Goal: Task Accomplishment & Management: Manage account settings

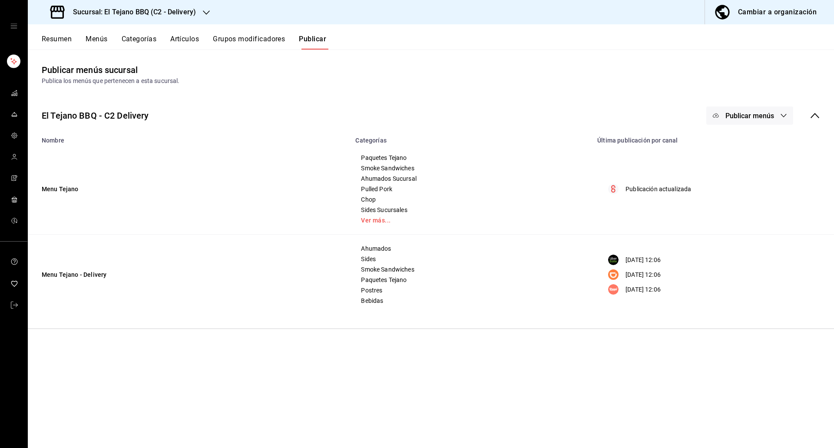
click at [124, 17] on h3 "Sucursal: El Tejano BBQ (C2 - Delivery)" at bounding box center [131, 12] width 130 height 10
click at [94, 81] on span "El Tejano BBQ (C1 - Comedor)" at bounding box center [75, 76] width 81 height 9
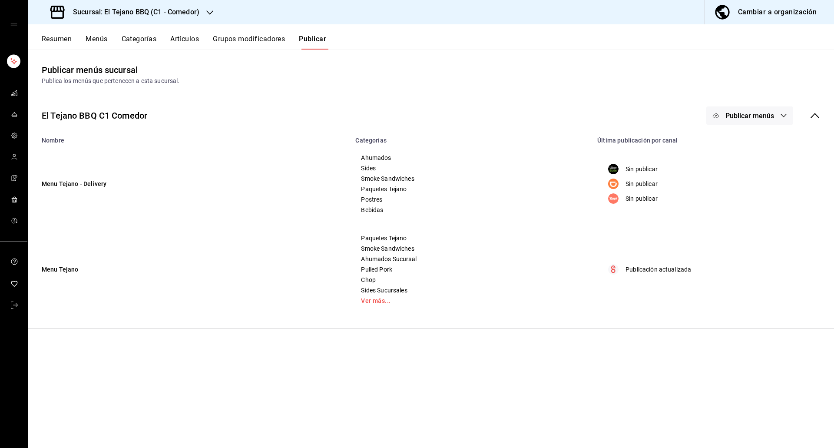
click at [191, 33] on div "Resumen Menús Categorías Artículos Grupos modificadores Publicar" at bounding box center [431, 36] width 806 height 25
click at [183, 37] on button "Artículos" at bounding box center [184, 42] width 29 height 15
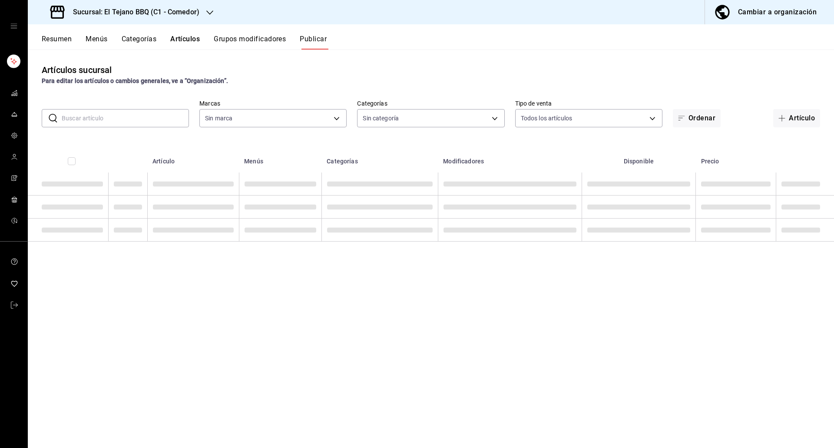
type input "c94772c4-3311-41c2-8861-4f79a687b49f"
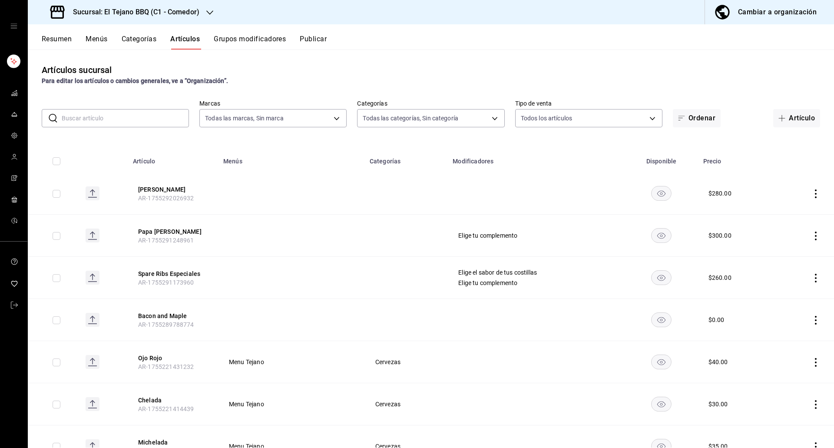
type input "9bb5e6f8-179f-4971-8704-f650e2e0510c,77e064aa-fa04-427c-ad3b-cd10a0bca2f2,57af2…"
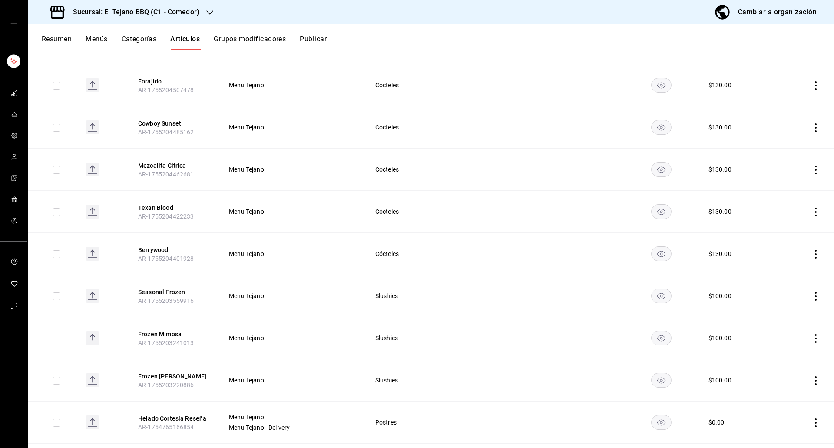
scroll to position [456, 0]
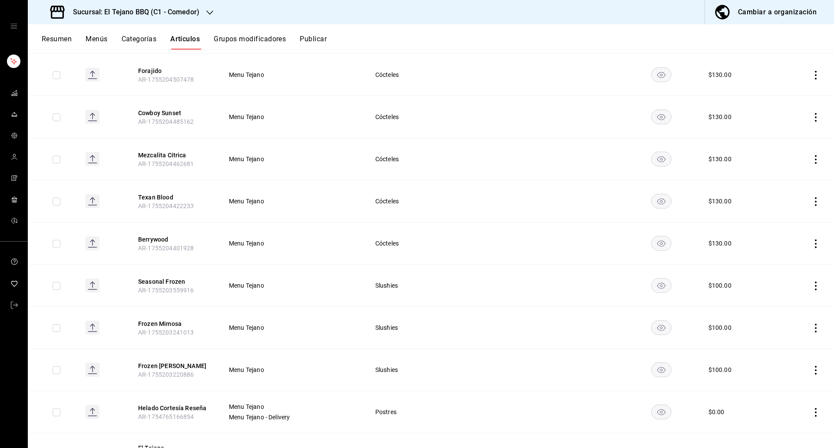
click at [249, 40] on button "Grupos modificadores" at bounding box center [250, 42] width 72 height 15
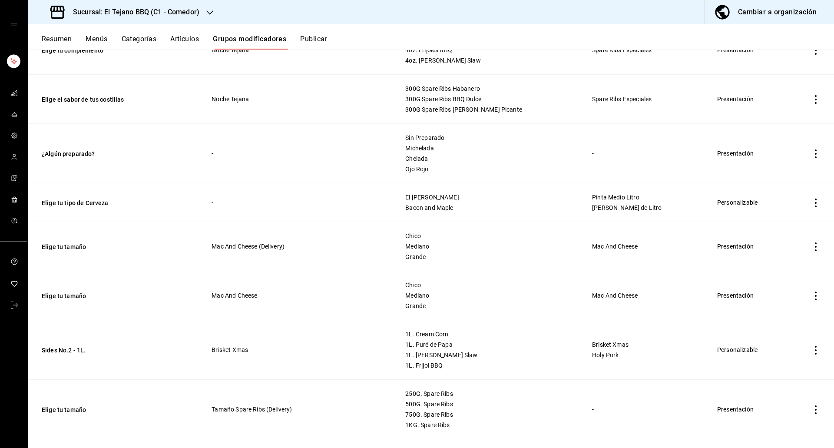
scroll to position [159, 0]
click at [75, 205] on button "Elige tu tipo de Cerveza" at bounding box center [94, 203] width 104 height 9
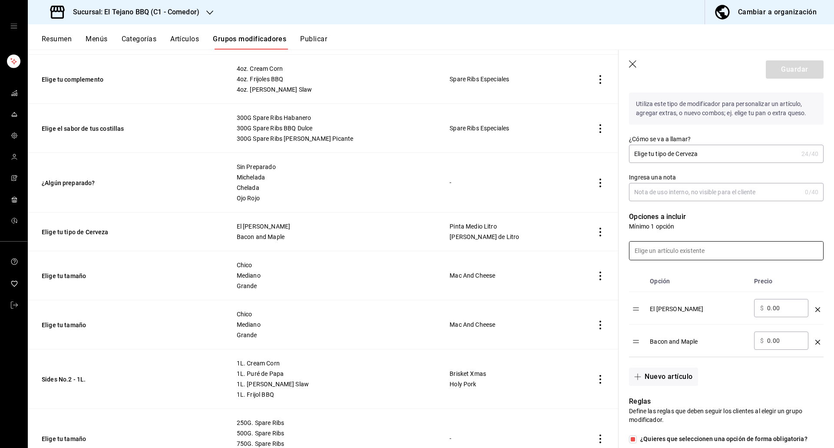
scroll to position [117, 0]
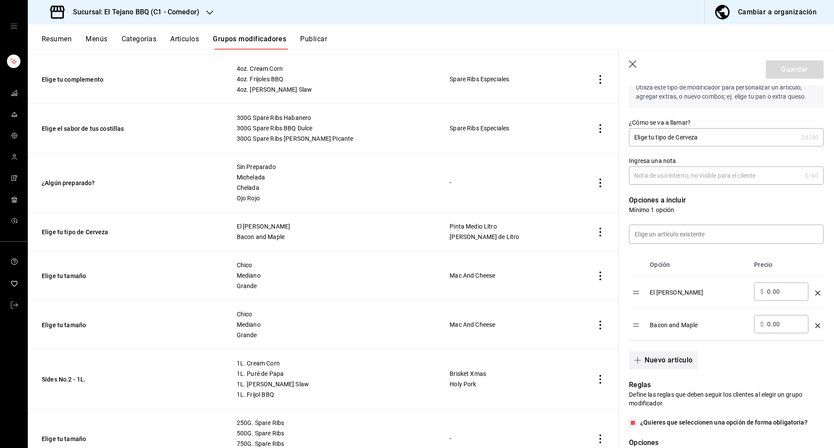
click at [661, 355] on button "Nuevo artículo" at bounding box center [663, 360] width 69 height 18
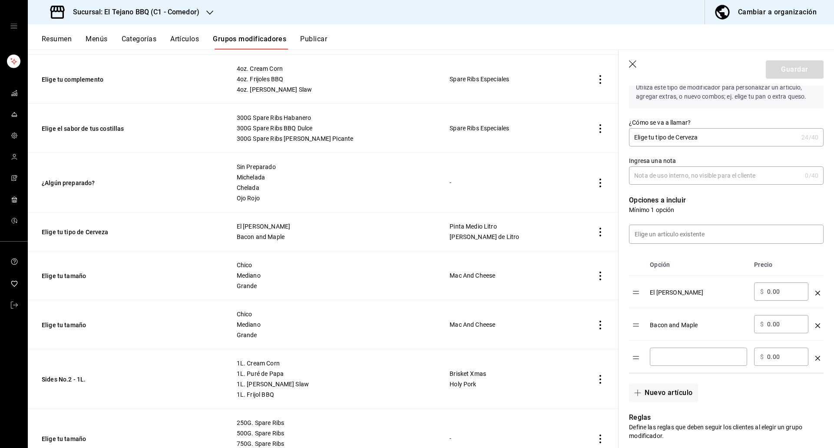
click at [671, 358] on input "optionsTable" at bounding box center [698, 356] width 85 height 9
type input "El Tejano [PERSON_NAME]"
drag, startPoint x: 641, startPoint y: 358, endPoint x: 638, endPoint y: 323, distance: 35.3
click at [638, 323] on table "Opción Precio El [PERSON_NAME] ​ $ 0.00 ​ Bacon and Maple ​ $ 0.00 ​ El Tejano …" at bounding box center [726, 313] width 195 height 119
drag, startPoint x: 710, startPoint y: 322, endPoint x: 648, endPoint y: 318, distance: 62.3
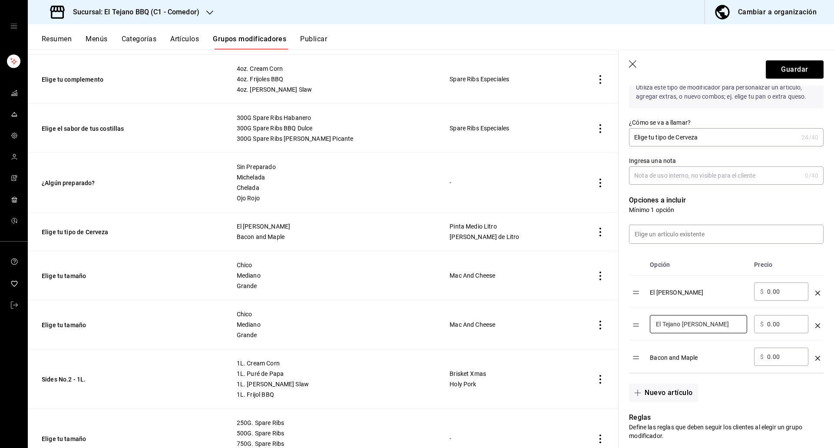
click at [648, 318] on td "El Tejano [PERSON_NAME] ​" at bounding box center [699, 324] width 104 height 33
click at [801, 74] on button "Guardar" at bounding box center [795, 69] width 58 height 18
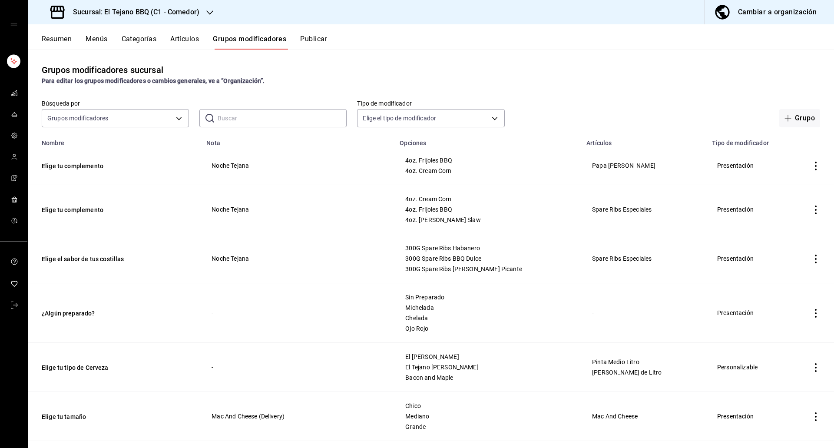
click at [317, 45] on button "Publicar" at bounding box center [313, 42] width 27 height 15
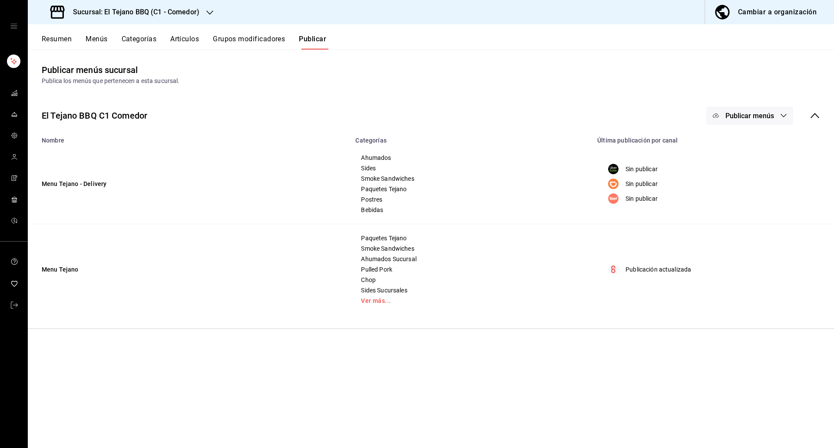
click at [735, 115] on span "Publicar menús" at bounding box center [750, 116] width 49 height 8
click at [730, 225] on li "Punto de venta" at bounding box center [750, 217] width 80 height 24
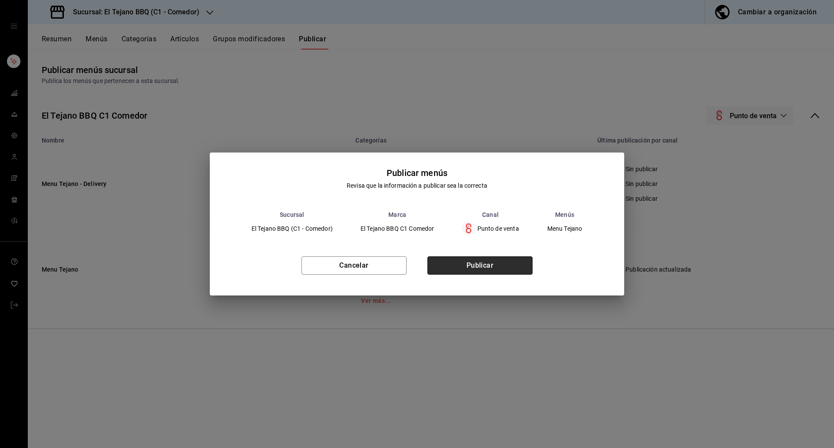
click at [520, 271] on button "Publicar" at bounding box center [480, 265] width 105 height 18
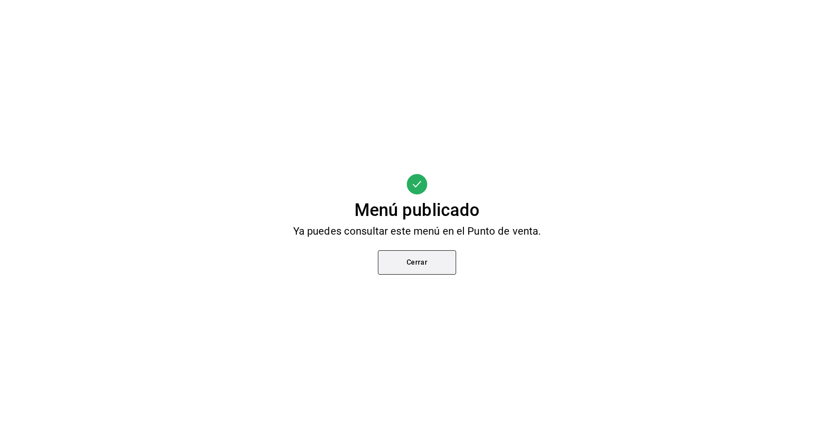
click at [422, 256] on button "Cerrar" at bounding box center [417, 262] width 78 height 24
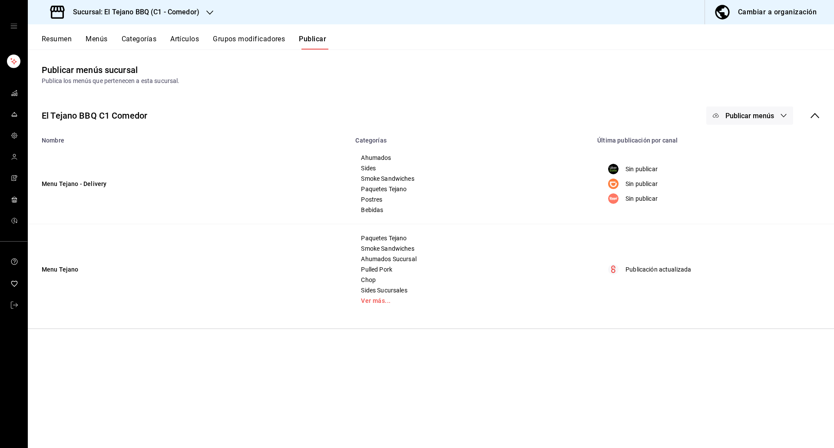
click at [192, 6] on div "Sucursal: El Tejano BBQ (C1 - Comedor)" at bounding box center [126, 12] width 182 height 24
click at [133, 62] on div "El Tejano BBQ (C3 - Bar)" at bounding box center [93, 57] width 130 height 20
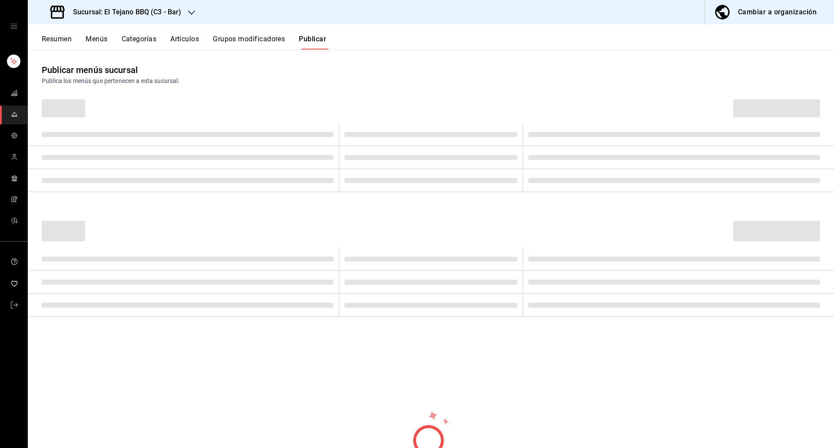
click at [229, 46] on button "Grupos modificadores" at bounding box center [249, 42] width 72 height 15
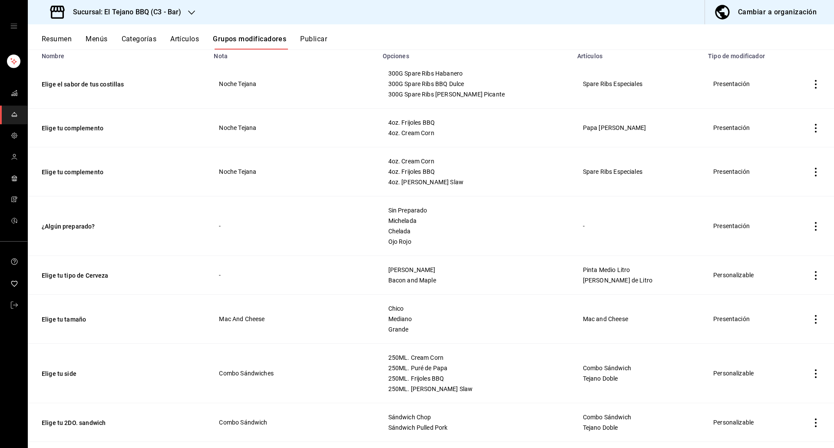
scroll to position [88, 0]
click at [79, 265] on td "Elige tu tipo de Cerveza" at bounding box center [118, 274] width 181 height 39
click at [77, 269] on td "Elige tu tipo de Cerveza" at bounding box center [118, 274] width 181 height 39
click at [59, 271] on button "Elige tu tipo de Cerveza" at bounding box center [94, 274] width 104 height 9
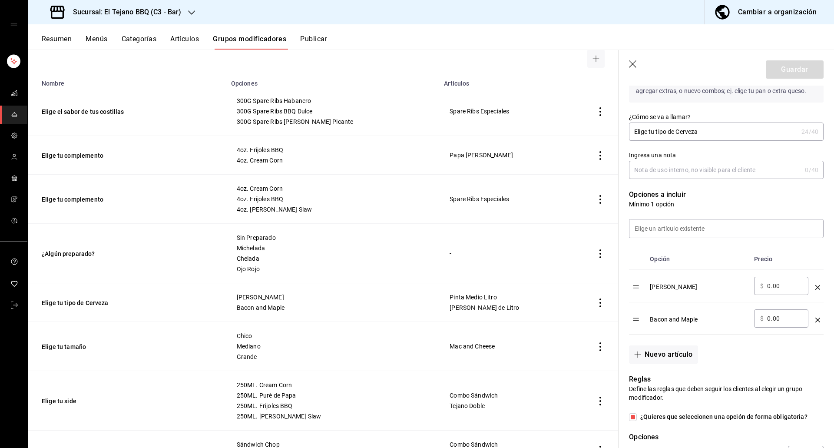
scroll to position [123, 0]
click at [675, 362] on button "Nuevo artículo" at bounding box center [663, 354] width 69 height 18
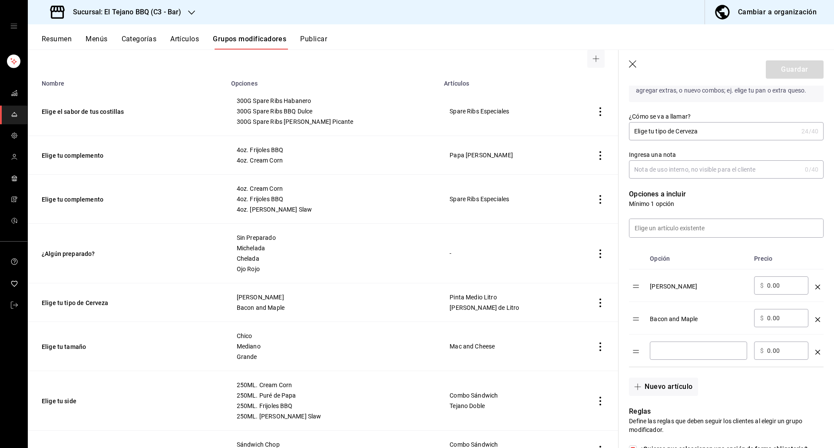
click at [674, 347] on input "optionsTable" at bounding box center [698, 350] width 85 height 9
paste input "El Tejano [PERSON_NAME]"
type input "El Tejano [PERSON_NAME]"
drag, startPoint x: 641, startPoint y: 350, endPoint x: 636, endPoint y: 318, distance: 33.1
click at [636, 318] on table "Opción Precio [PERSON_NAME] ​ $ 0.00 ​ Bacon and Maple ​ $ 0.00 ​ El Tejano [PE…" at bounding box center [726, 307] width 195 height 119
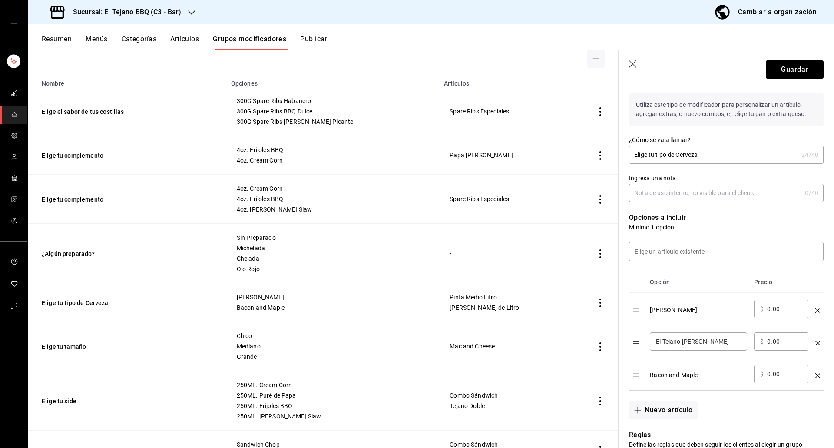
scroll to position [0, 0]
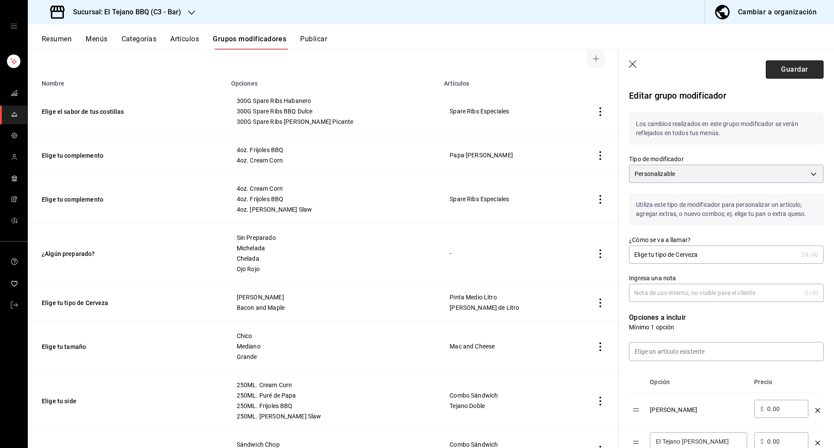
click at [784, 68] on button "Guardar" at bounding box center [795, 69] width 58 height 18
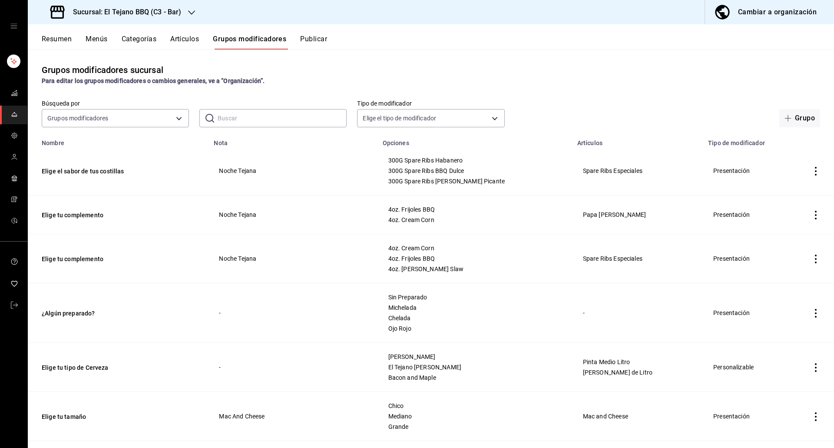
click at [196, 40] on button "Artículos" at bounding box center [184, 42] width 29 height 15
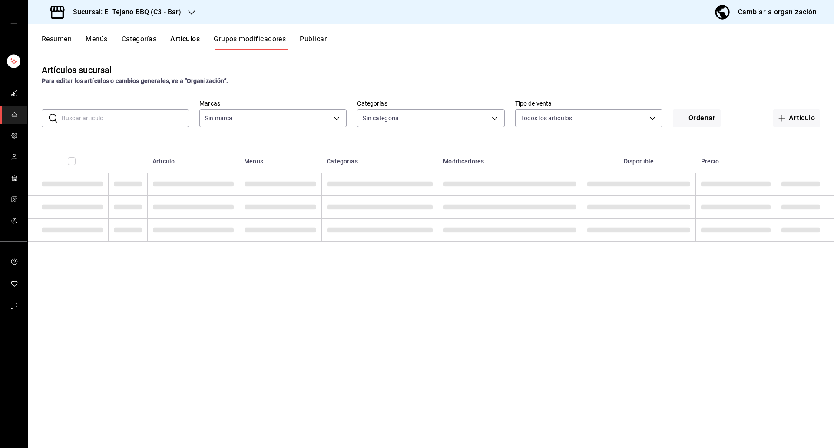
type input "b3459b1d-cf60-492a-a264-26ebffa1fd03"
type input "9eadcfa9-a08f-4656-b30d-c8356cdeee32,a7bbff72-04c4-4aa6-a17e-e4d1261d7247,02064…"
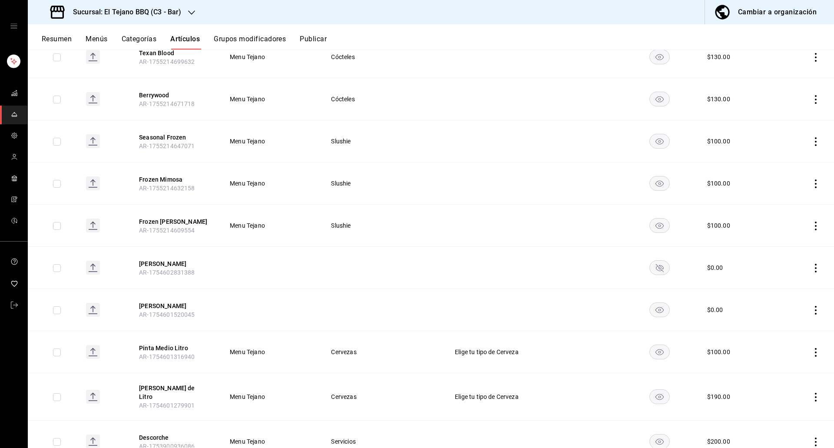
scroll to position [690, 0]
click at [153, 344] on button "Pinta Medio Litro" at bounding box center [174, 347] width 70 height 9
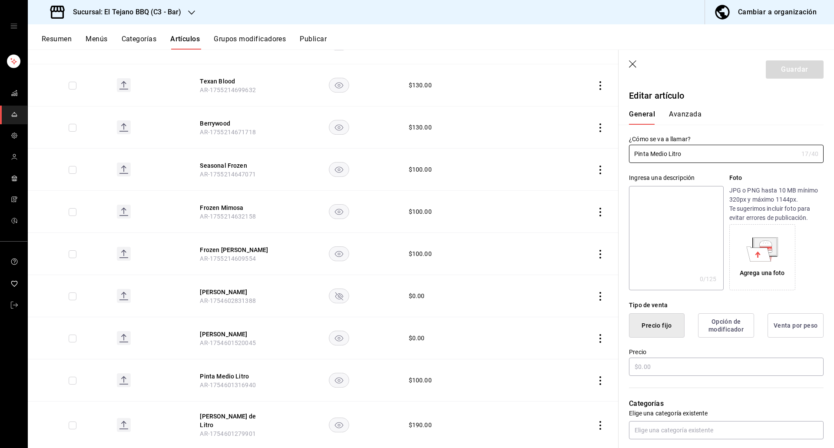
type input "$100.00"
click at [633, 69] on header "Guardar" at bounding box center [727, 68] width 216 height 36
click at [633, 66] on icon "button" at bounding box center [633, 64] width 9 height 9
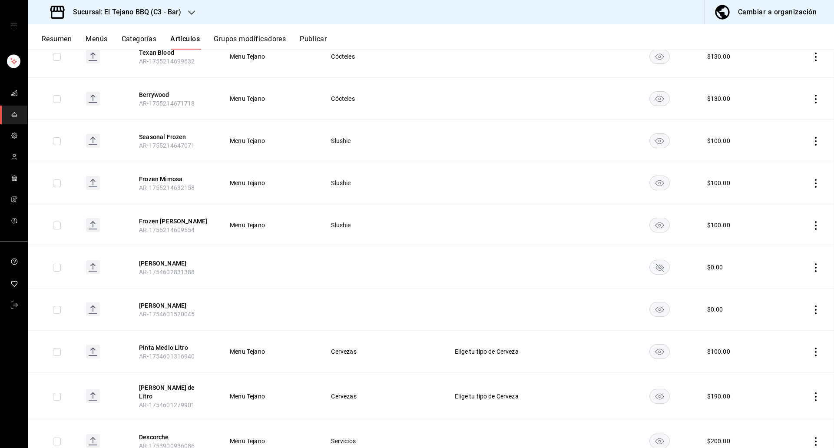
scroll to position [661, 0]
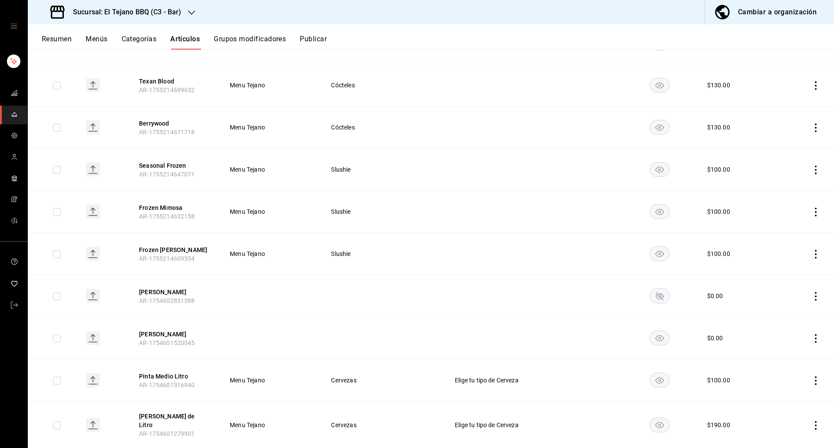
click at [315, 36] on button "Publicar" at bounding box center [313, 42] width 27 height 15
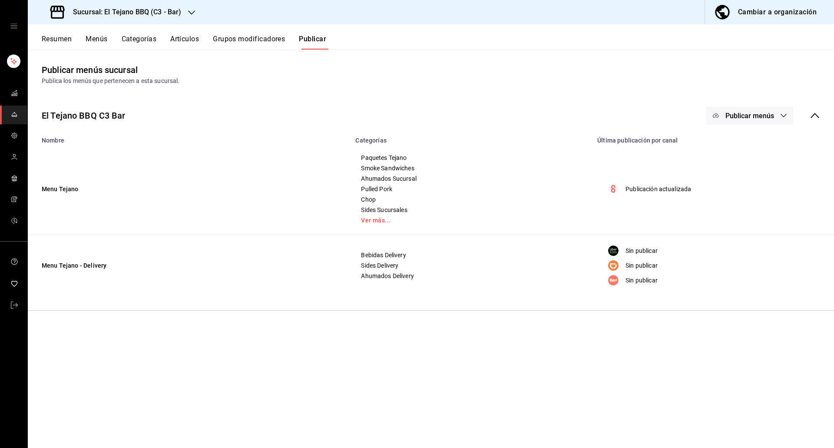
click at [755, 110] on button "Publicar menús" at bounding box center [750, 115] width 87 height 18
click at [733, 139] on div at bounding box center [729, 144] width 24 height 14
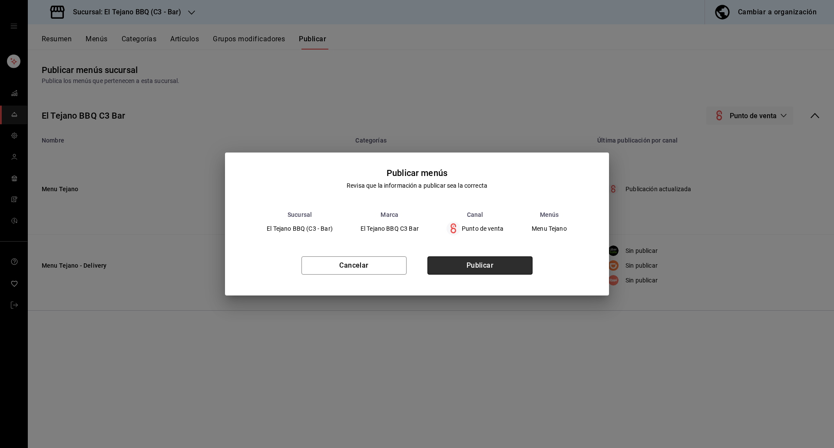
click at [479, 269] on button "Publicar" at bounding box center [480, 265] width 105 height 18
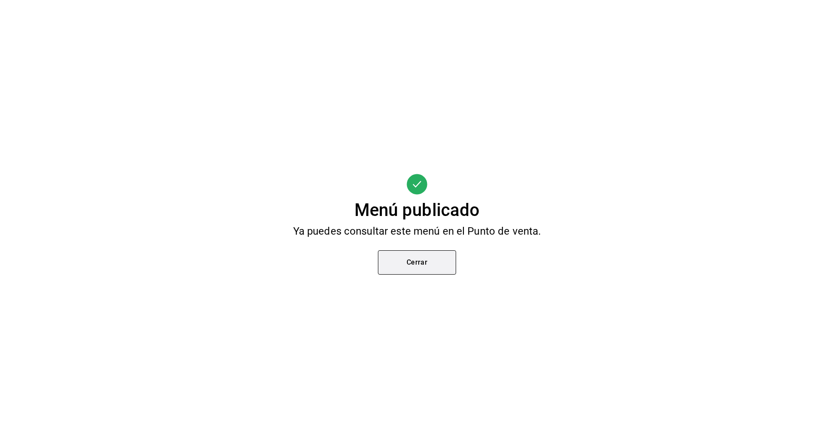
click at [392, 270] on button "Cerrar" at bounding box center [417, 262] width 78 height 24
